Goal: Information Seeking & Learning: Learn about a topic

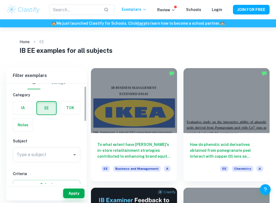
scroll to position [9, 0]
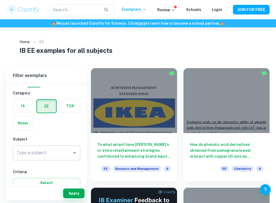
click at [47, 153] on input "Type a subject" at bounding box center [42, 153] width 55 height 10
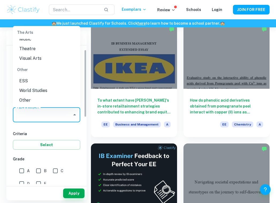
scroll to position [2, 0]
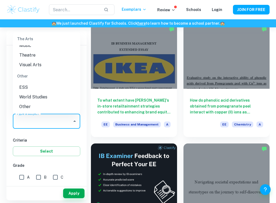
click at [40, 61] on li "Visual Arts" at bounding box center [46, 65] width 67 height 10
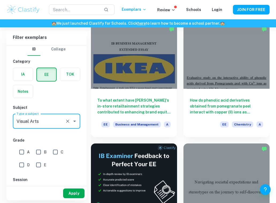
click at [73, 197] on button "Apply" at bounding box center [73, 193] width 21 height 10
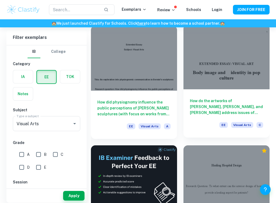
scroll to position [10, 0]
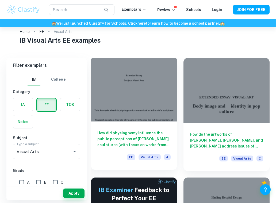
click at [151, 104] on div at bounding box center [134, 89] width 86 height 65
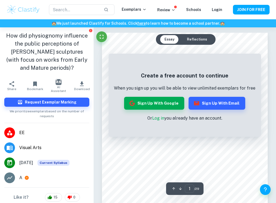
click at [194, 37] on button "Reflections" at bounding box center [197, 39] width 29 height 9
click at [168, 38] on button "Essay" at bounding box center [169, 39] width 18 height 9
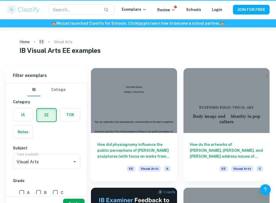
scroll to position [10, 0]
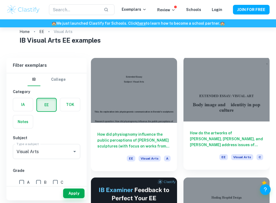
click at [211, 92] on div at bounding box center [227, 89] width 86 height 65
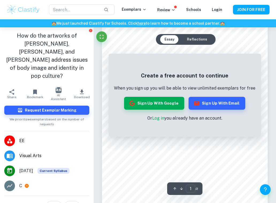
scroll to position [23, 0]
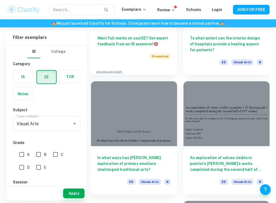
scroll to position [230, 0]
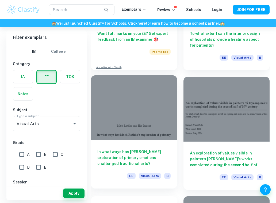
click at [158, 129] on div at bounding box center [134, 107] width 86 height 65
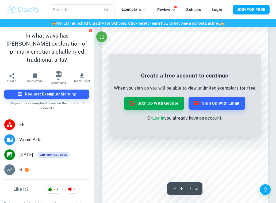
scroll to position [7, 0]
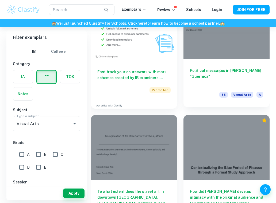
click at [216, 75] on h6 "Political messages in [PERSON_NAME] "Guernica"" at bounding box center [226, 76] width 73 height 18
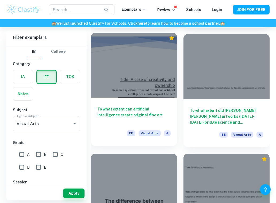
click at [149, 87] on div at bounding box center [134, 65] width 86 height 65
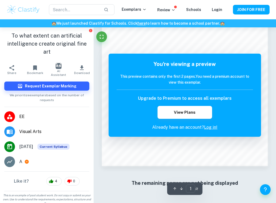
scroll to position [338, 0]
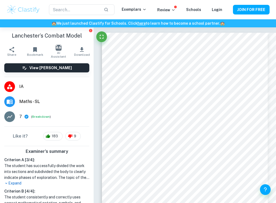
scroll to position [139, 0]
